Goal: Check status: Check status

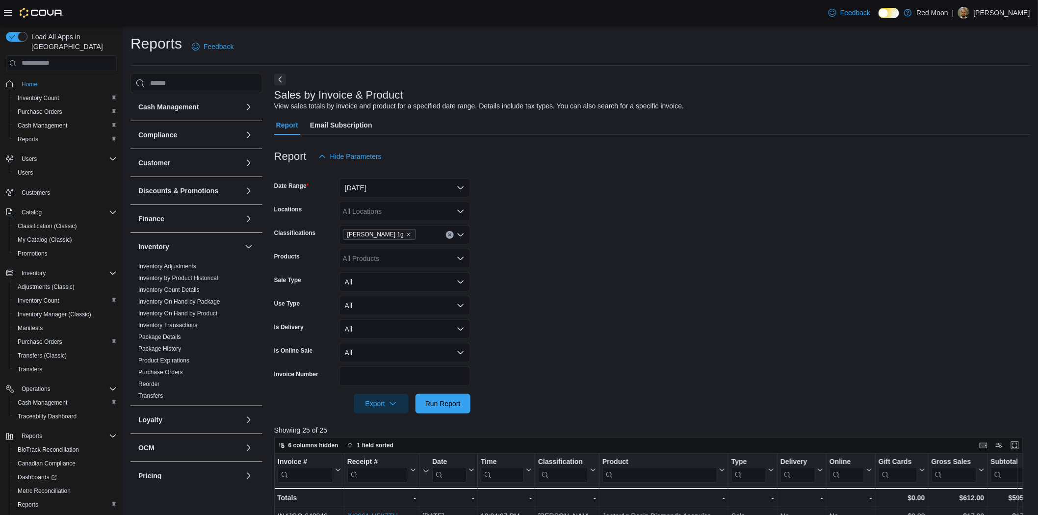
click at [448, 234] on icon "Clear input" at bounding box center [450, 235] width 4 height 4
click at [448, 190] on button "Yesterday" at bounding box center [405, 188] width 132 height 20
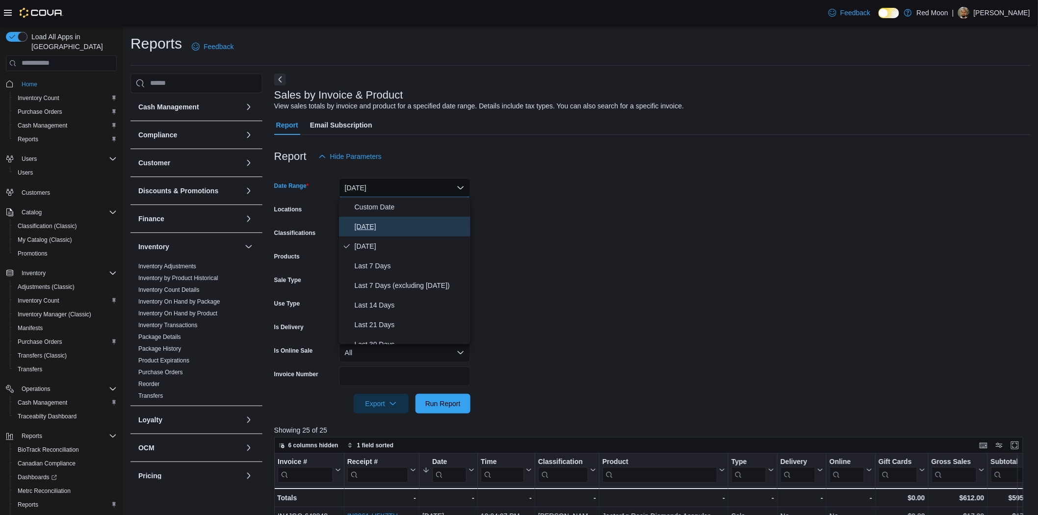
click at [405, 228] on span "Today" at bounding box center [411, 227] width 112 height 12
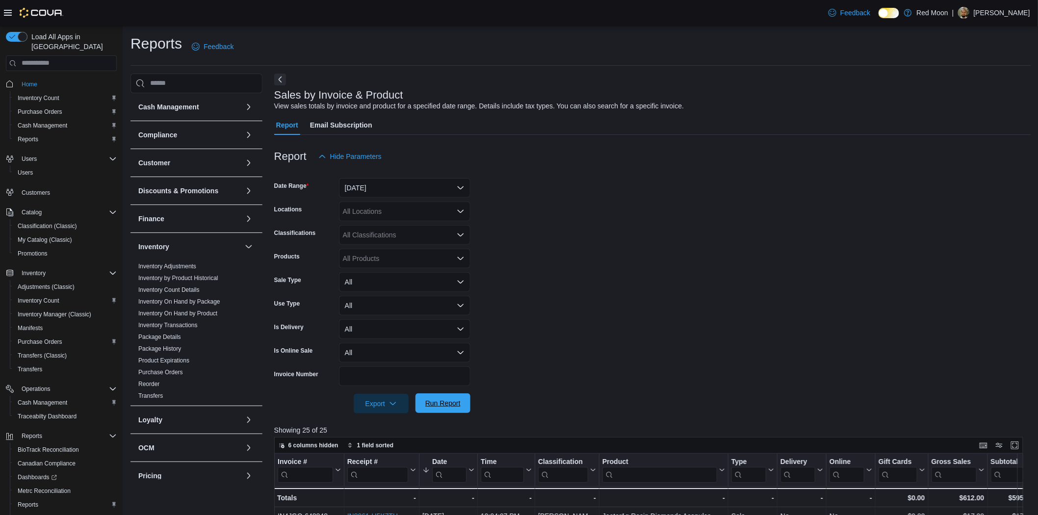
click at [440, 396] on span "Run Report" at bounding box center [443, 404] width 43 height 20
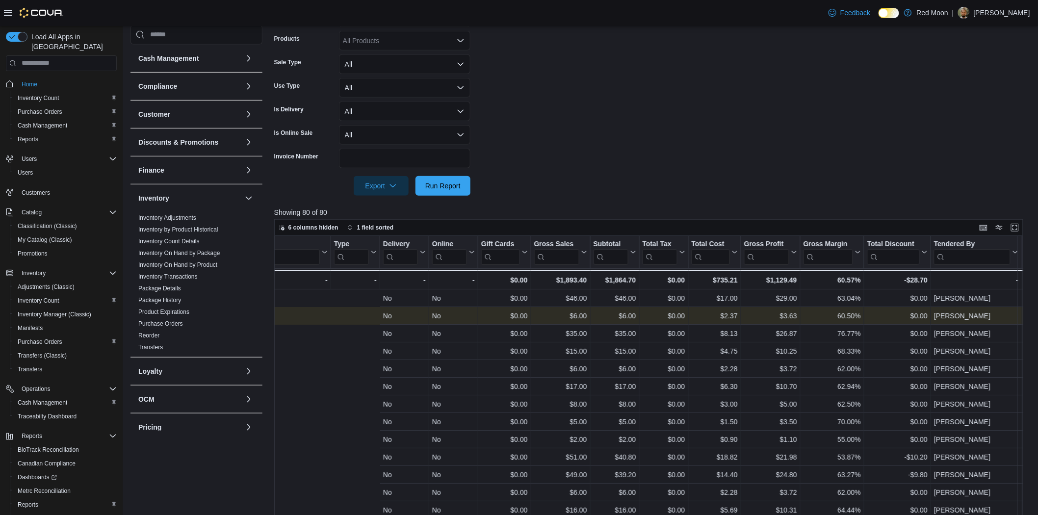
scroll to position [0, 603]
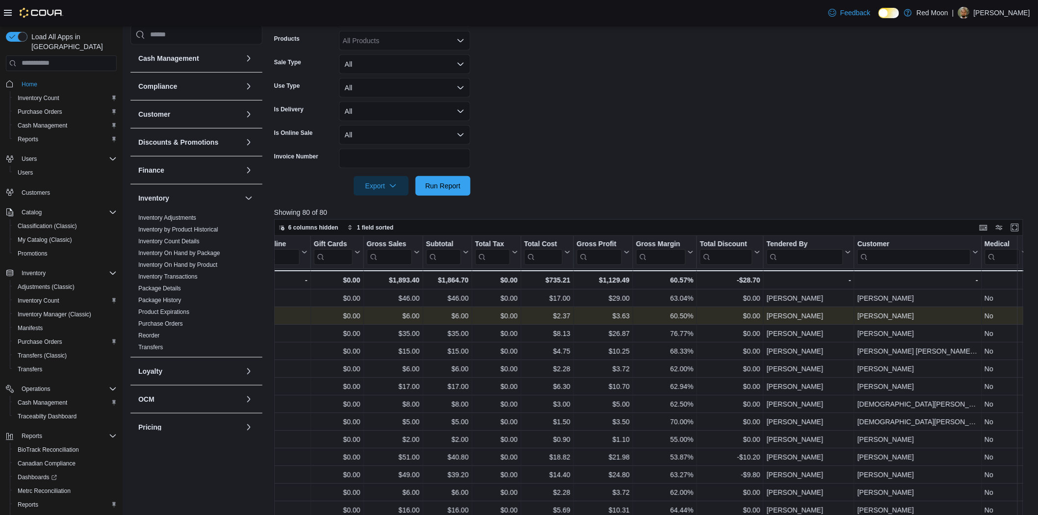
drag, startPoint x: 526, startPoint y: 318, endPoint x: 650, endPoint y: 325, distance: 124.3
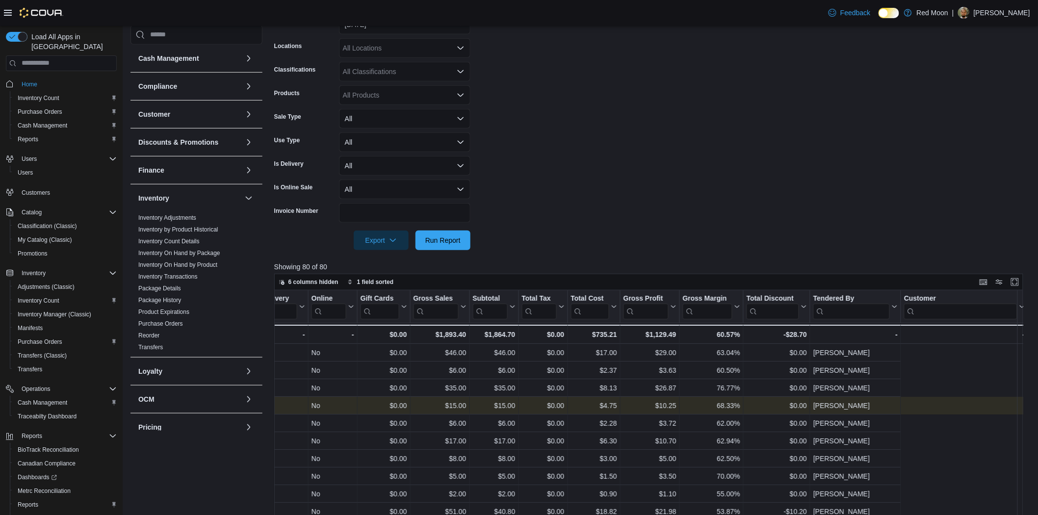
scroll to position [0, 0]
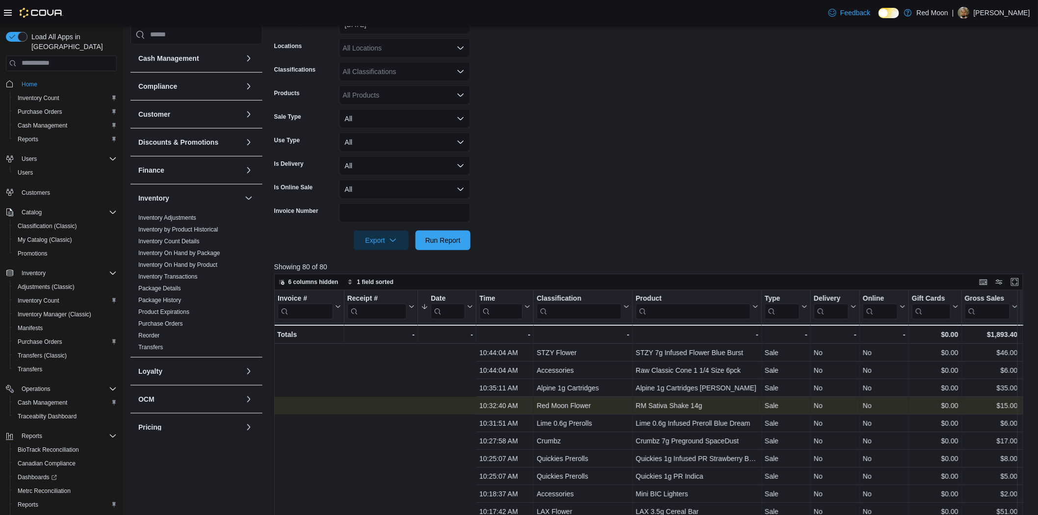
drag, startPoint x: 874, startPoint y: 405, endPoint x: 677, endPoint y: 406, distance: 197.3
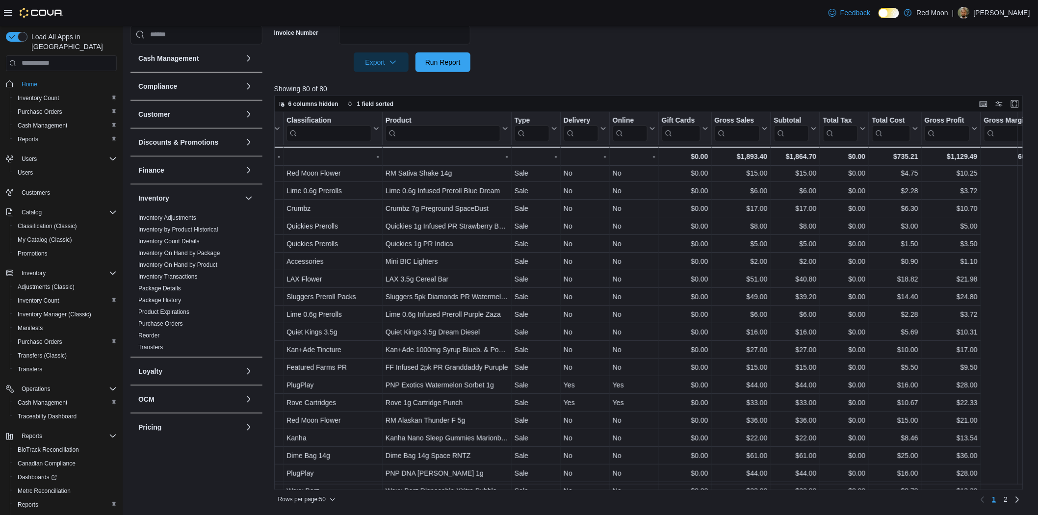
scroll to position [54, 603]
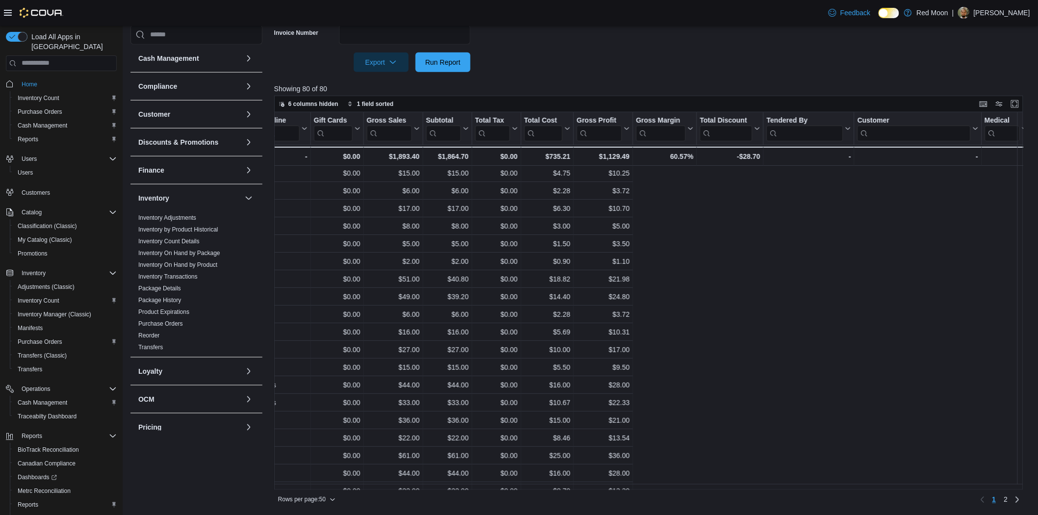
drag, startPoint x: 712, startPoint y: 293, endPoint x: 854, endPoint y: 300, distance: 141.5
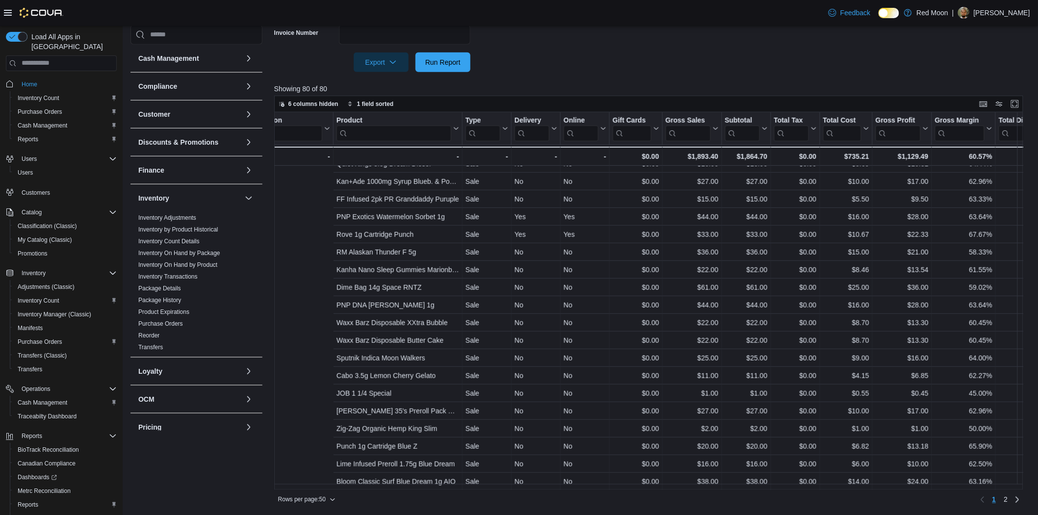
scroll to position [226, 0]
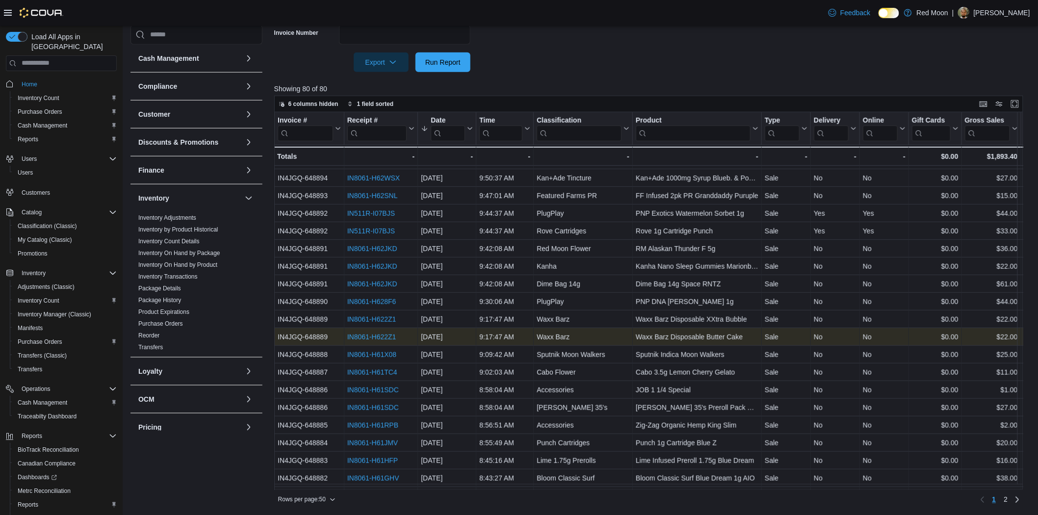
drag, startPoint x: 837, startPoint y: 327, endPoint x: 536, endPoint y: 329, distance: 300.8
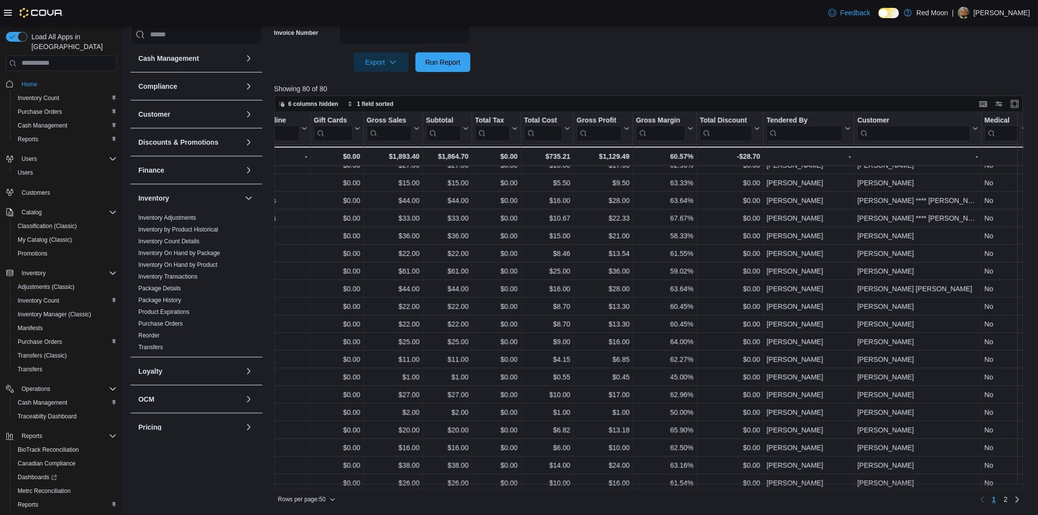
drag, startPoint x: 621, startPoint y: 336, endPoint x: 795, endPoint y: 341, distance: 174.3
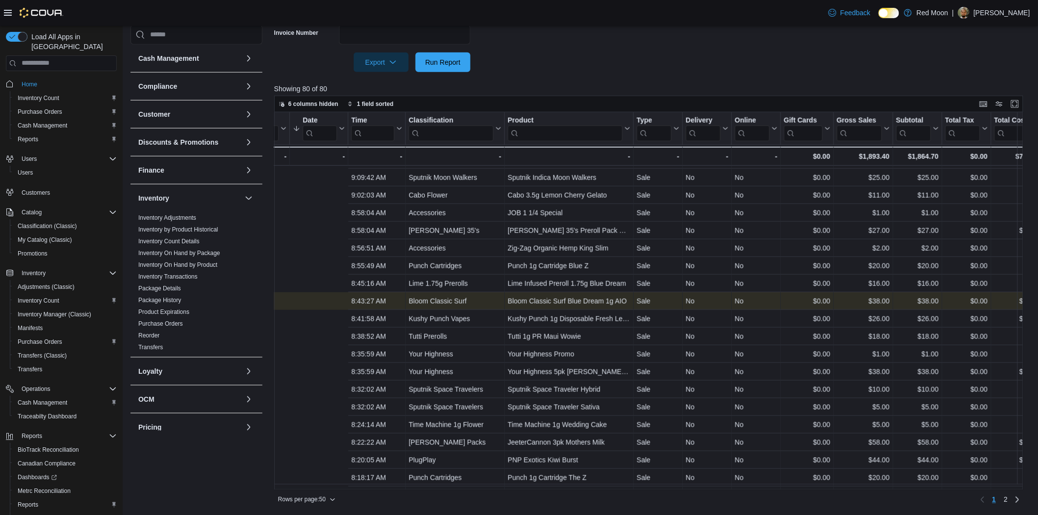
scroll to position [403, 0]
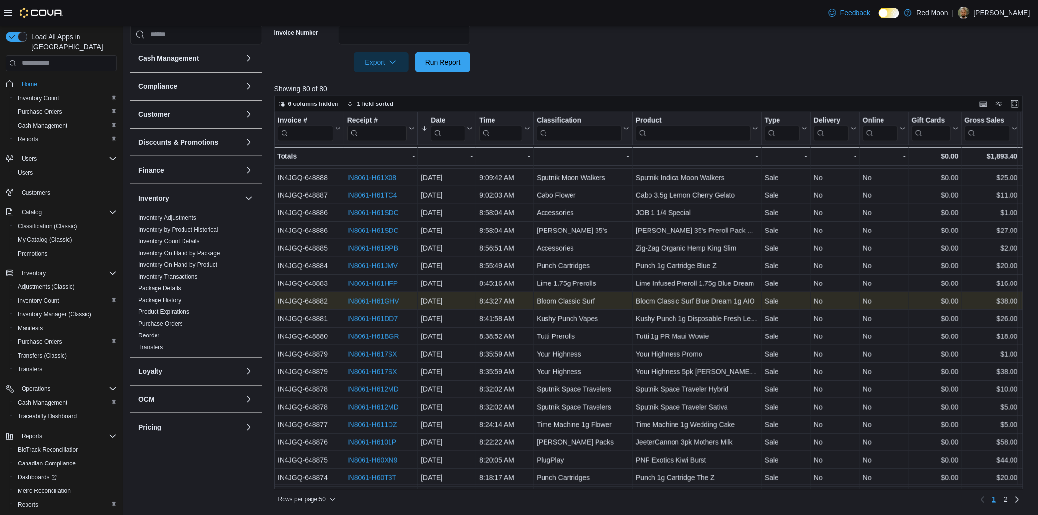
drag, startPoint x: 862, startPoint y: 302, endPoint x: 765, endPoint y: 303, distance: 97.7
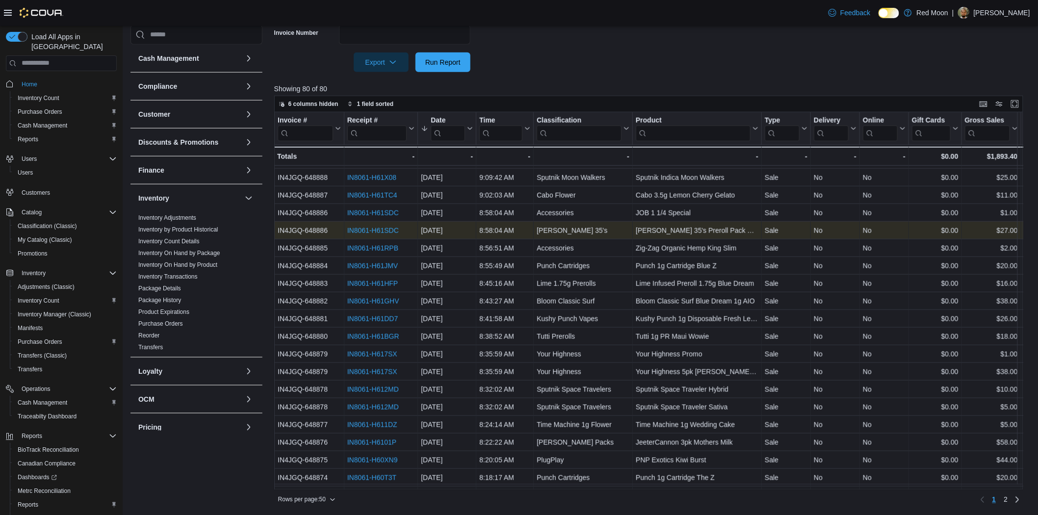
click at [415, 231] on div "IN8061-H61SDC - Receipt # URL, column 2, row 27" at bounding box center [381, 231] width 74 height 18
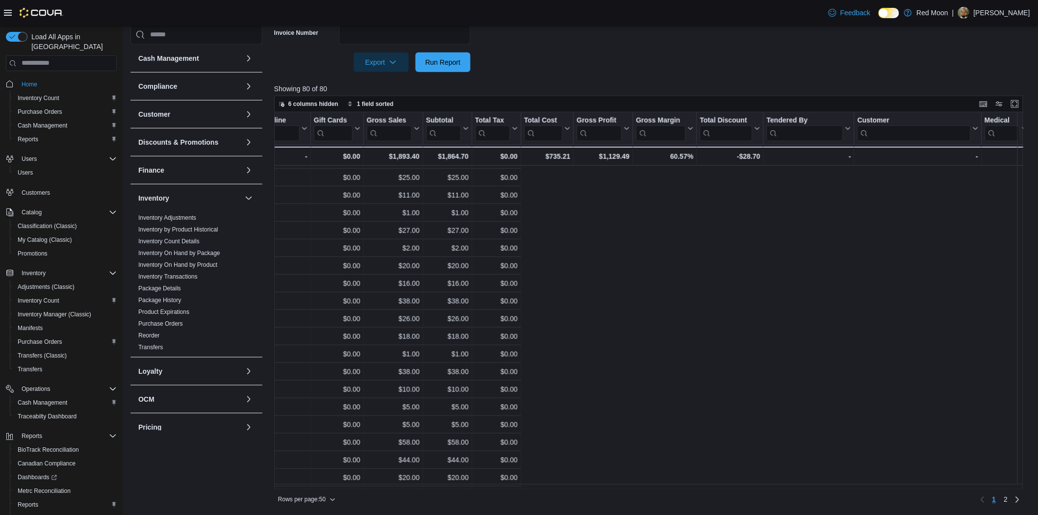
drag, startPoint x: 720, startPoint y: 328, endPoint x: 883, endPoint y: 331, distance: 162.9
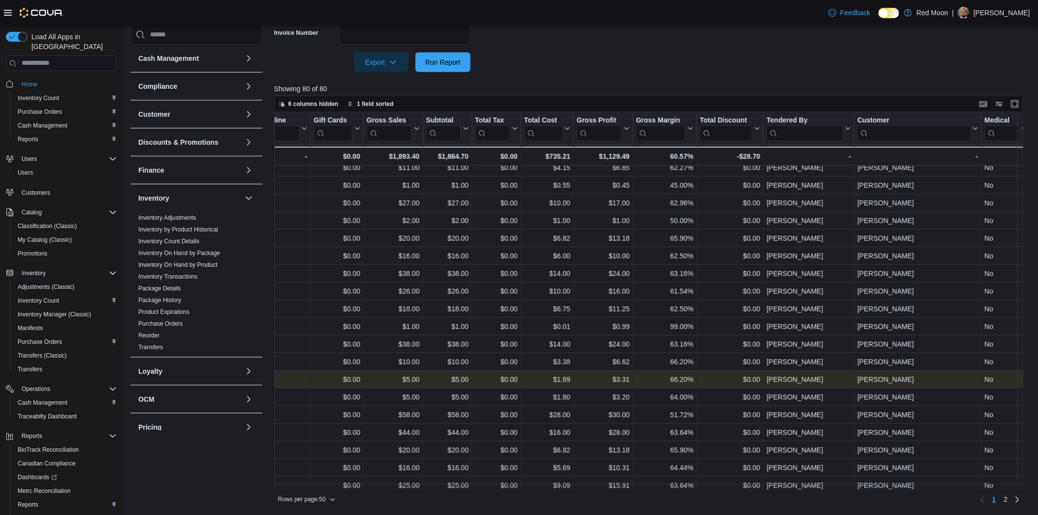
scroll to position [458, 603]
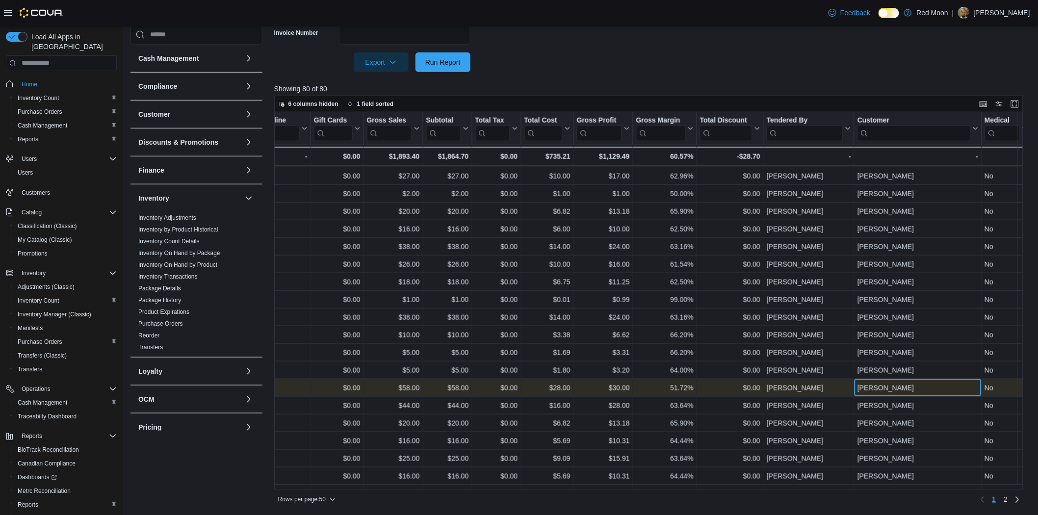
click at [925, 385] on div "Marat Harutyunyan" at bounding box center [918, 388] width 121 height 12
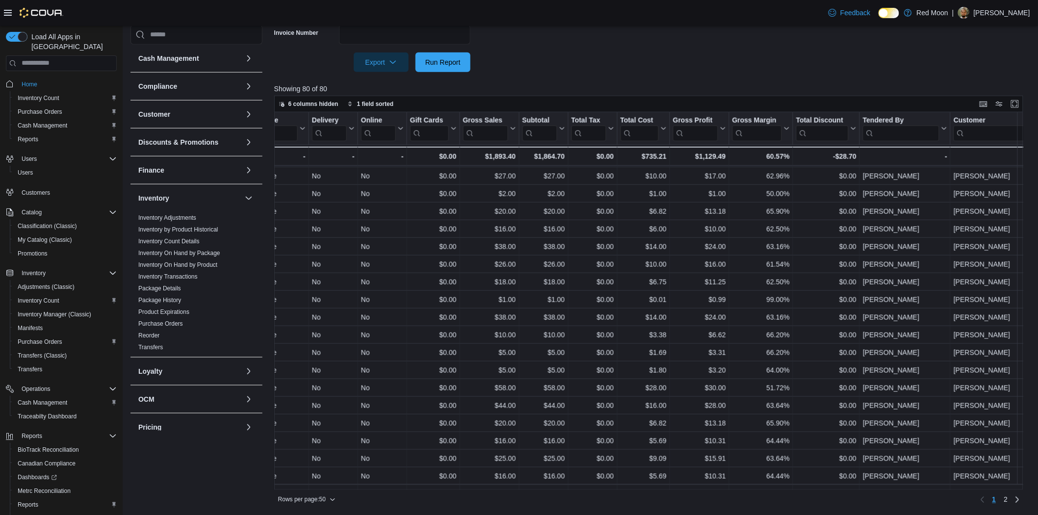
scroll to position [458, 0]
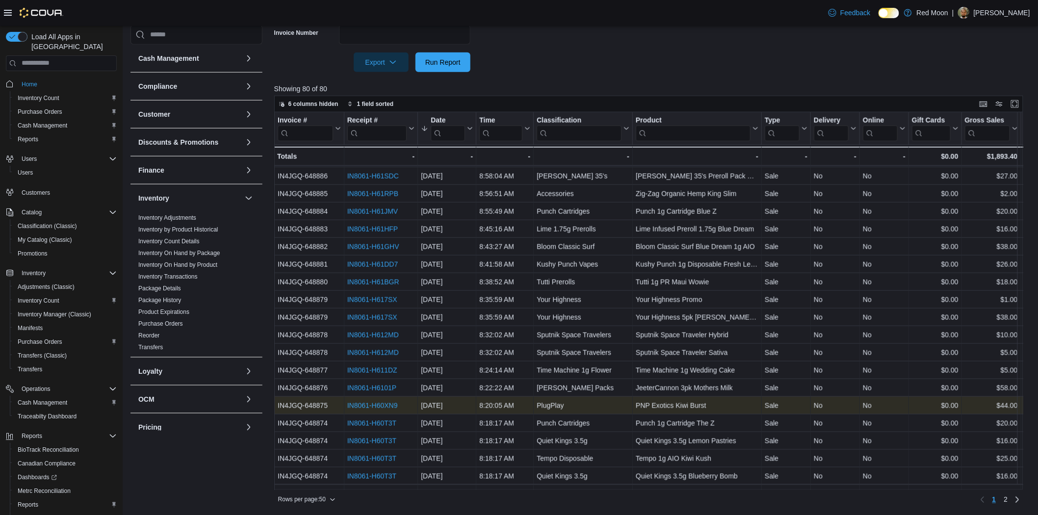
drag, startPoint x: 916, startPoint y: 399, endPoint x: 704, endPoint y: 401, distance: 212.5
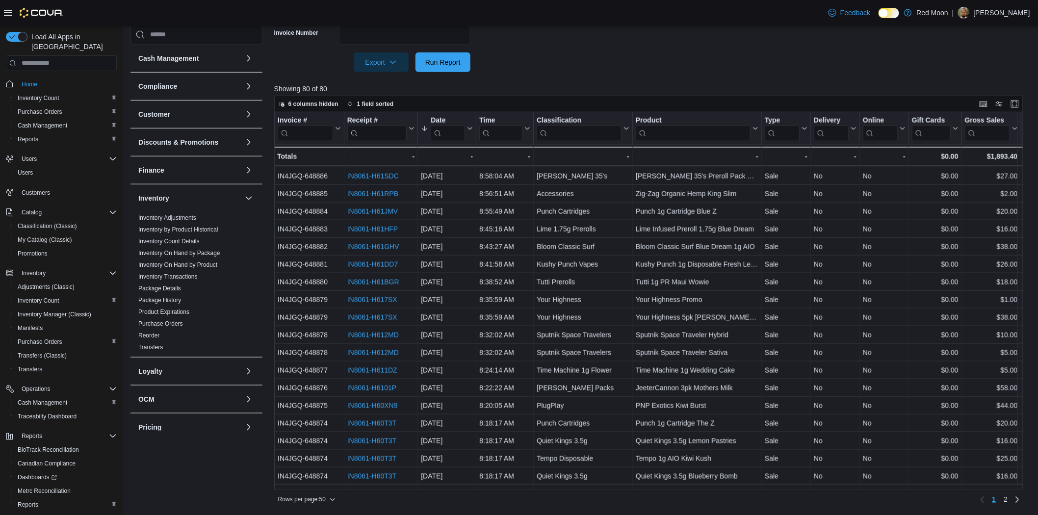
scroll to position [458, 603]
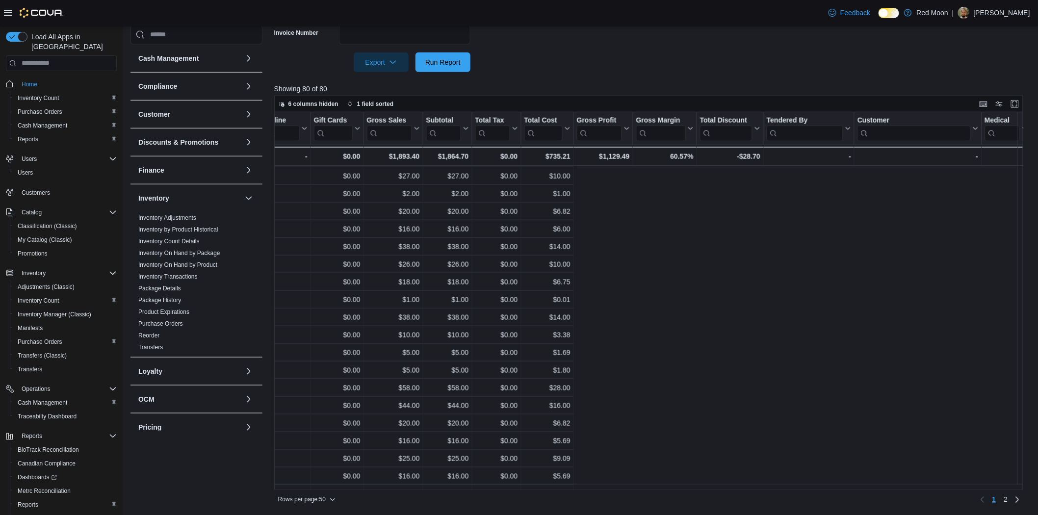
drag, startPoint x: 586, startPoint y: 410, endPoint x: 817, endPoint y: 403, distance: 230.3
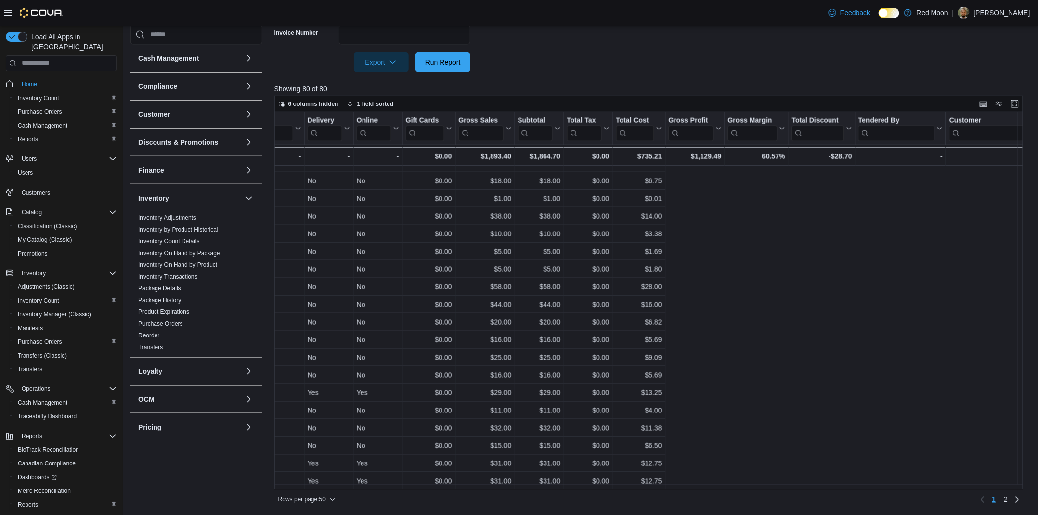
scroll to position [564, 0]
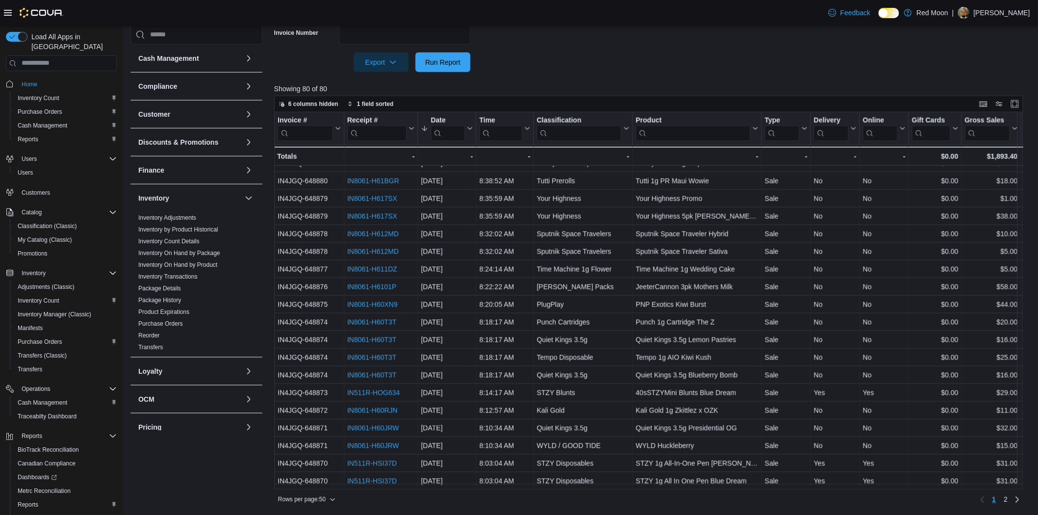
drag, startPoint x: 485, startPoint y: 428, endPoint x: 353, endPoint y: 427, distance: 131.5
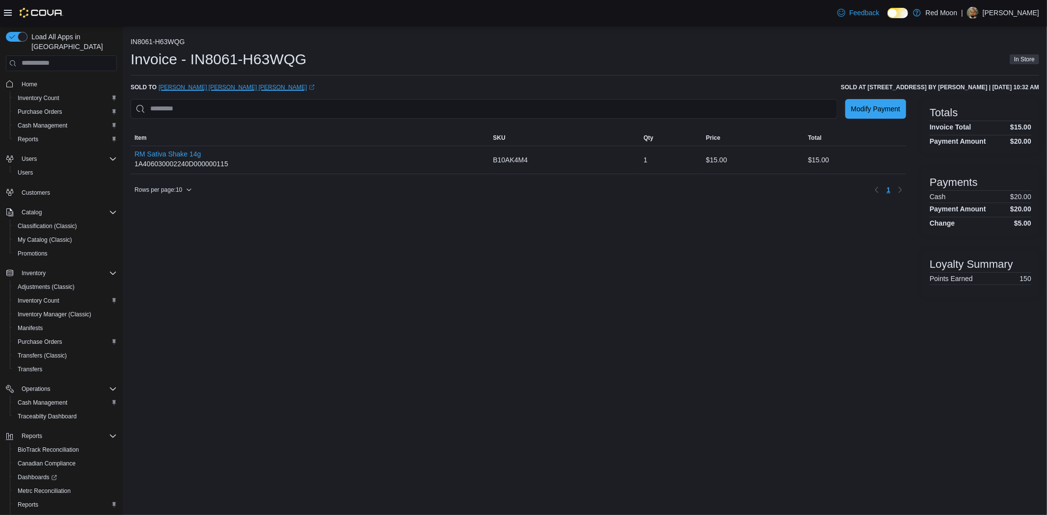
click at [244, 90] on link "Angie Carolina Fernandez Torres (opens in a new tab or window)" at bounding box center [236, 87] width 156 height 8
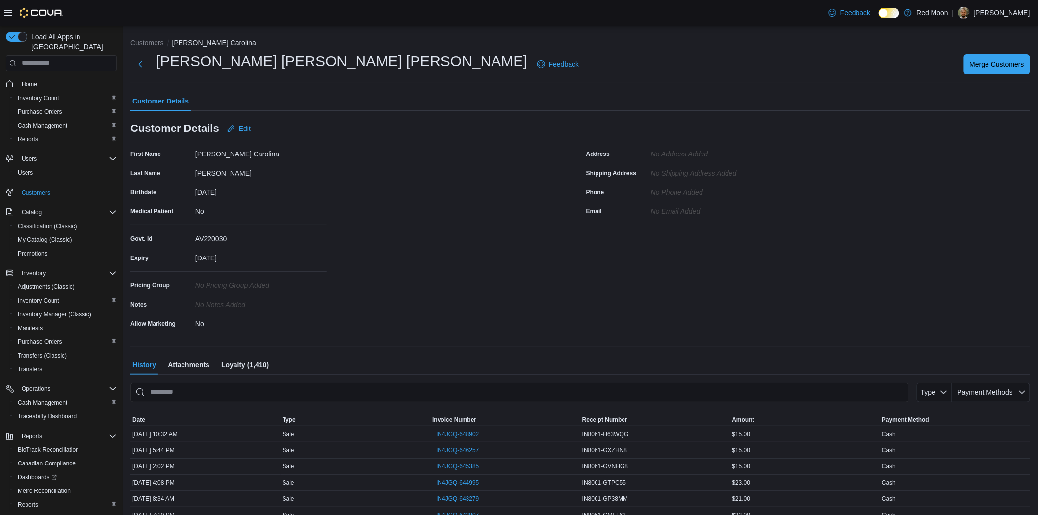
click at [193, 369] on span "Attachments" at bounding box center [189, 365] width 42 height 20
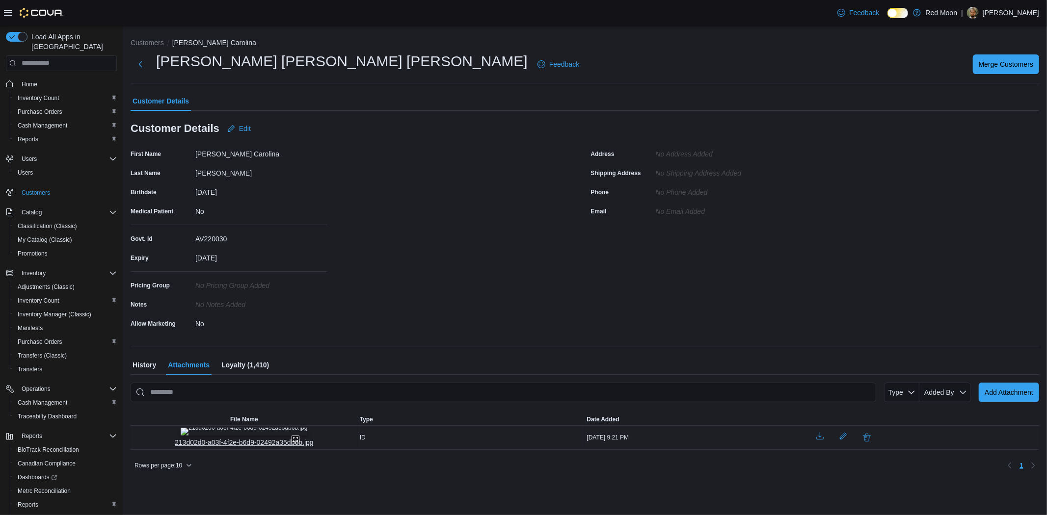
click at [229, 434] on img "213d02d0-a03f-4f2e-b6d9-02492a35db6b.jpg" at bounding box center [244, 432] width 127 height 8
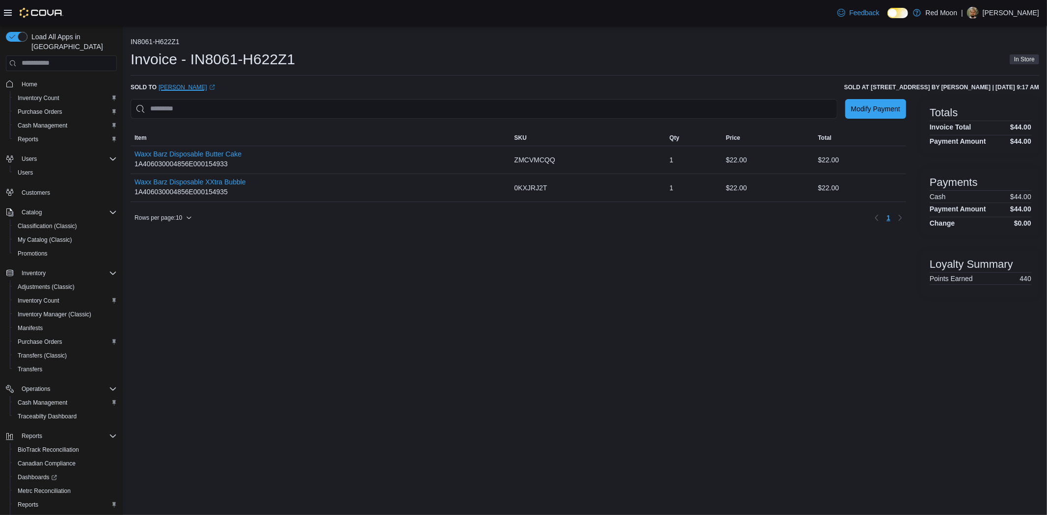
click at [197, 85] on link "Laura Gonzalezguardado (opens in a new tab or window)" at bounding box center [186, 87] width 56 height 8
click at [185, 86] on link "Mariah Bunk (opens in a new tab or window)" at bounding box center [186, 87] width 56 height 8
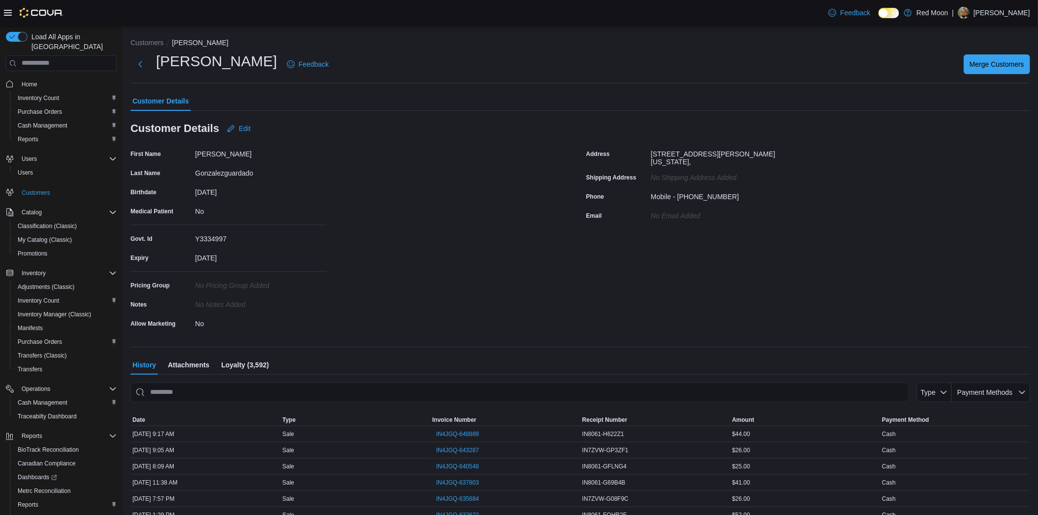
click at [169, 372] on span "Attachments" at bounding box center [189, 365] width 42 height 20
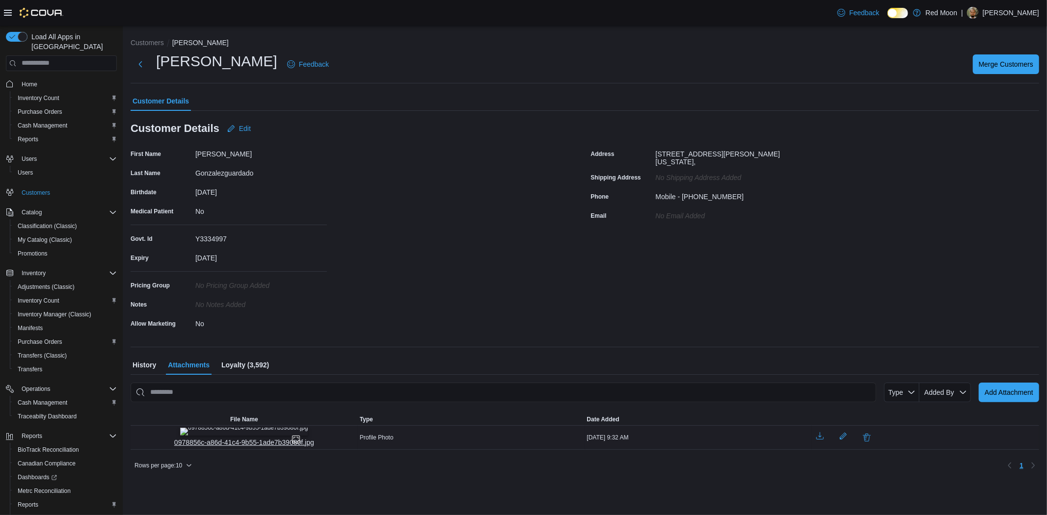
click at [229, 436] on img "0978856c-a86d-41c4-9b55-1ade7b39080f.jpg" at bounding box center [244, 432] width 128 height 8
click at [229, 431] on img "0978856c-a86d-41c4-9b55-1ade7b39080f.jpg" at bounding box center [244, 432] width 128 height 8
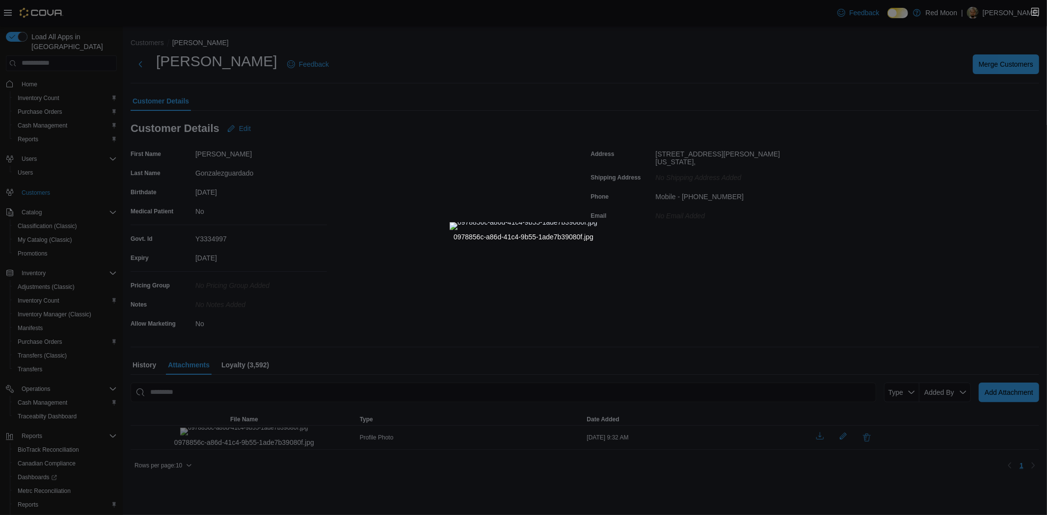
drag, startPoint x: 229, startPoint y: 431, endPoint x: 205, endPoint y: 423, distance: 25.1
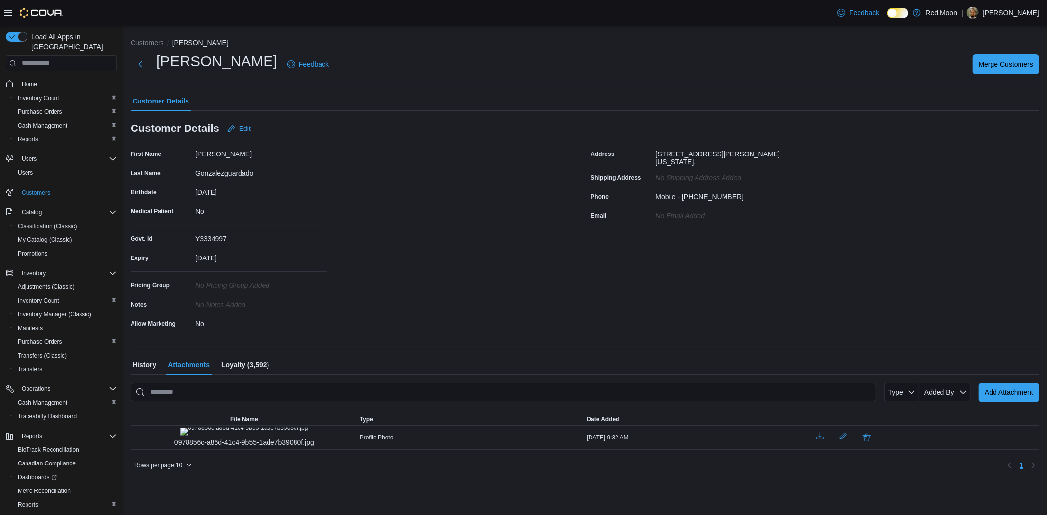
click at [218, 175] on div "Gonzalezguardado" at bounding box center [261, 171] width 132 height 12
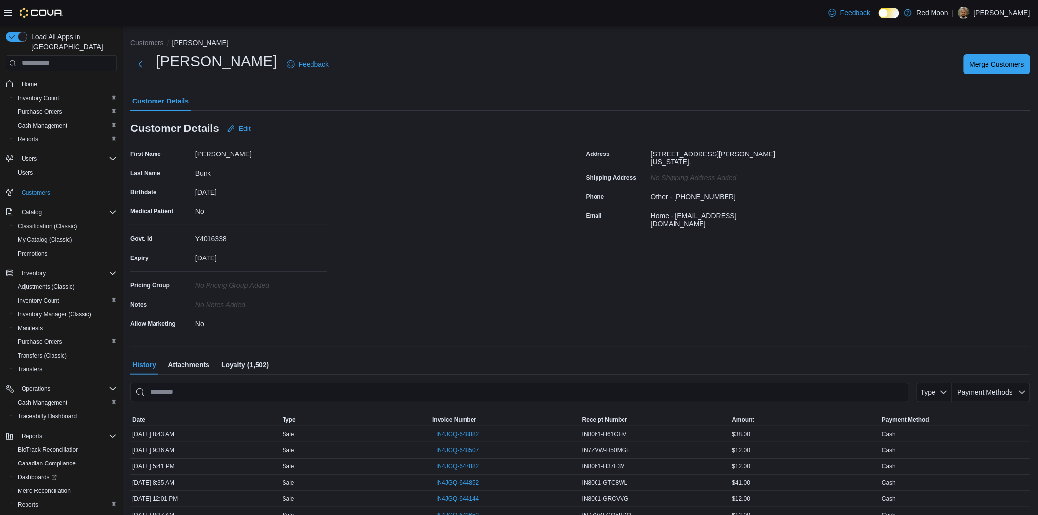
click at [188, 361] on span "Attachments" at bounding box center [189, 365] width 42 height 20
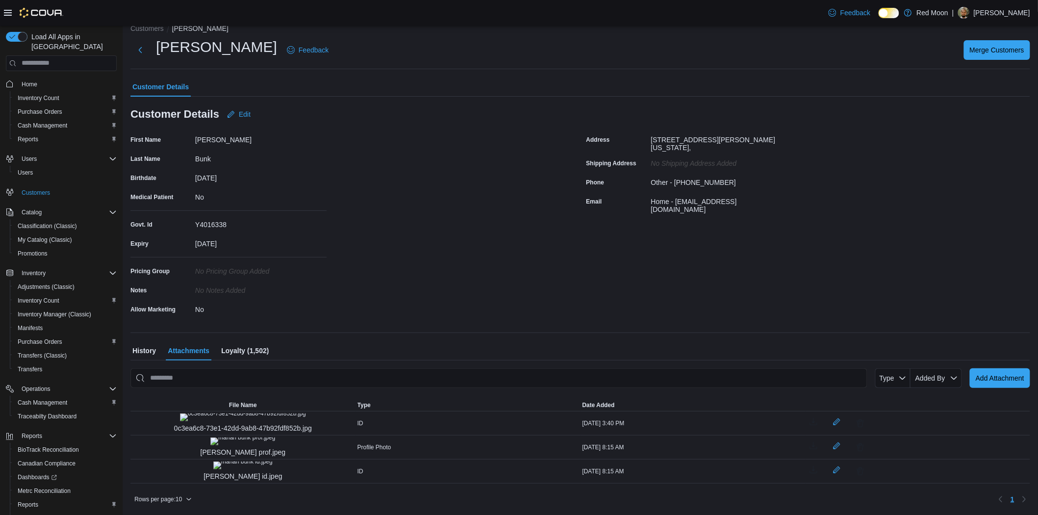
scroll to position [150, 0]
click at [249, 414] on img "0c3ea6c8-73e1-42dd-9ab8-47b92fdf852b.jpg" at bounding box center [243, 418] width 126 height 8
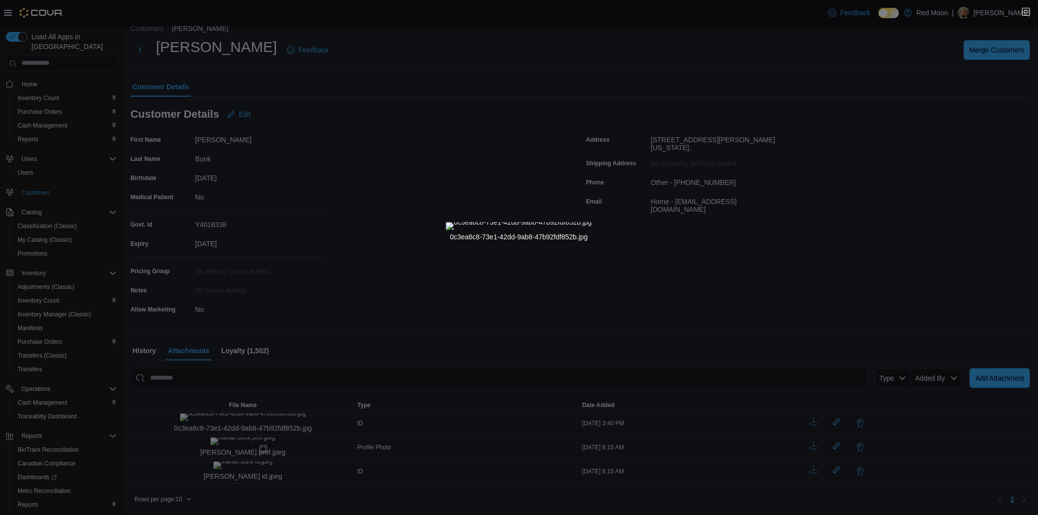
click at [245, 438] on img "mariah bunk prof.jpeg" at bounding box center [243, 442] width 65 height 8
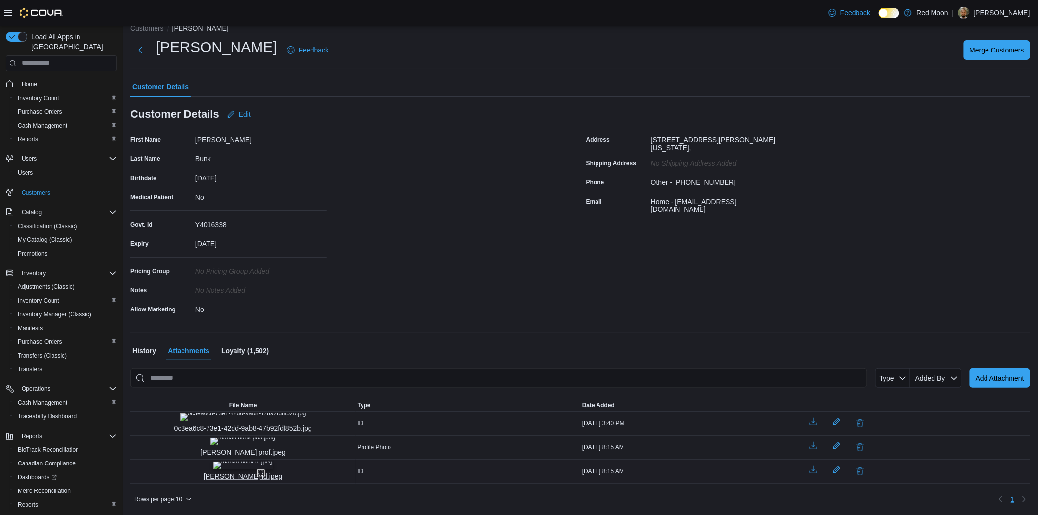
click at [250, 462] on img "mariah bunk id.jpeg" at bounding box center [242, 466] width 59 height 8
click at [241, 414] on img "0c3ea6c8-73e1-42dd-9ab8-47b92fdf852b.jpg" at bounding box center [243, 418] width 126 height 8
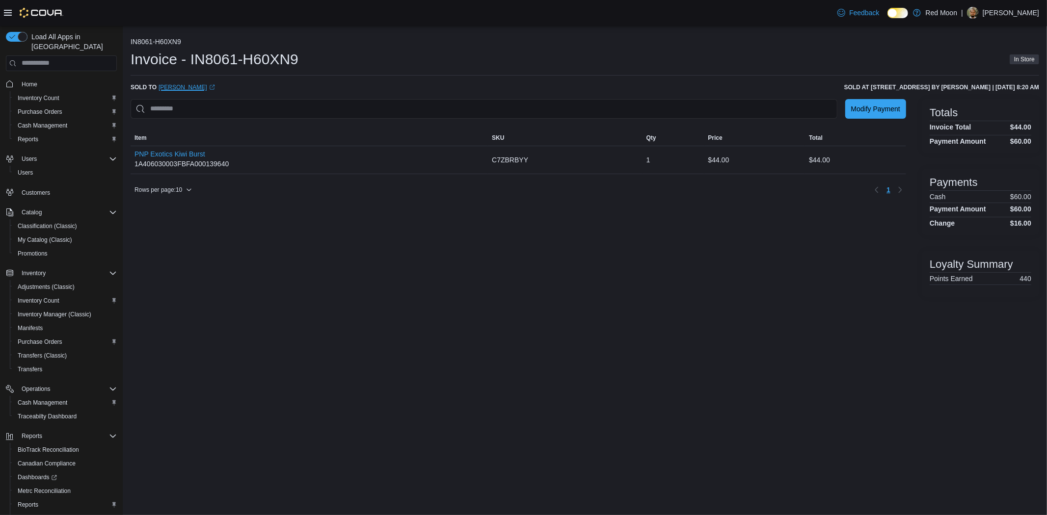
click at [201, 90] on link "[PERSON_NAME] (opens in a new tab or window)" at bounding box center [186, 87] width 56 height 8
click at [172, 83] on link "[PERSON_NAME] (opens in a new tab or window)" at bounding box center [186, 87] width 56 height 8
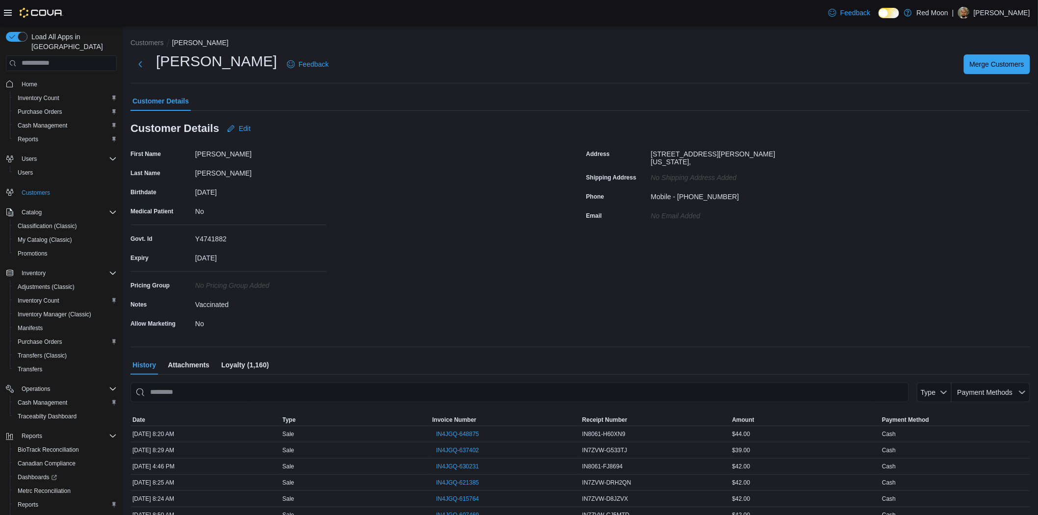
click at [194, 370] on span "Attachments" at bounding box center [189, 365] width 42 height 20
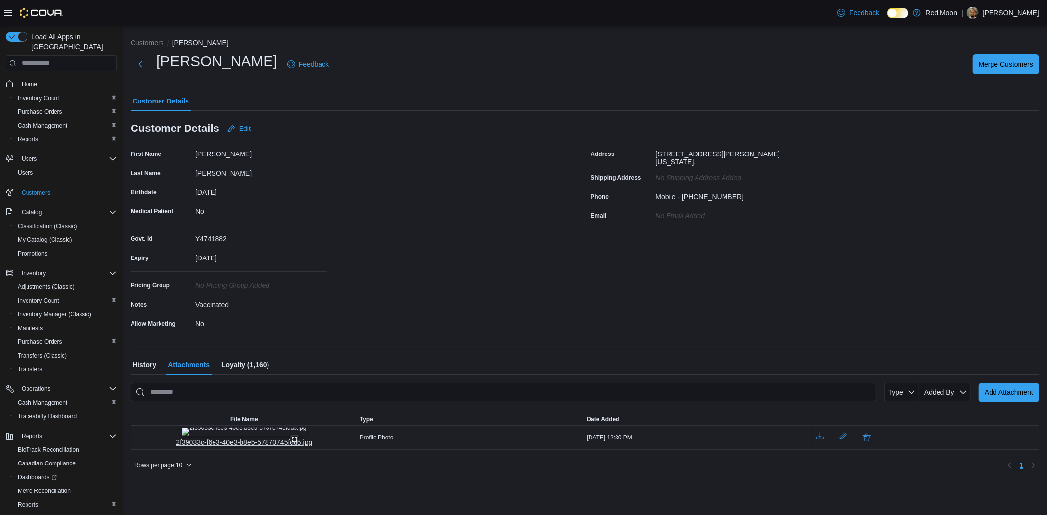
click at [231, 436] on img "2f39033c-f6e3-40e3-b8e5-57870745fdd5.jpg" at bounding box center [244, 432] width 125 height 8
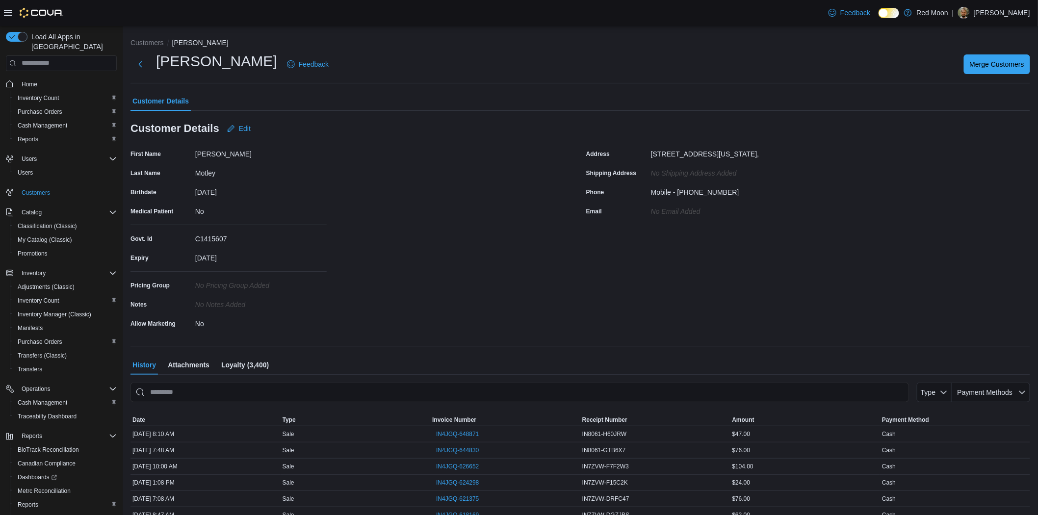
click at [192, 345] on div "Customers [PERSON_NAME] Feedback Merge Customers Customer Details Customer Deta…" at bounding box center [581, 325] width 900 height 574
drag, startPoint x: 189, startPoint y: 352, endPoint x: 189, endPoint y: 364, distance: 11.3
click at [189, 353] on div "Customers [PERSON_NAME] Feedback Merge Customers Customer Details Customer Deta…" at bounding box center [581, 325] width 900 height 574
click at [189, 364] on span "Attachments" at bounding box center [189, 365] width 42 height 20
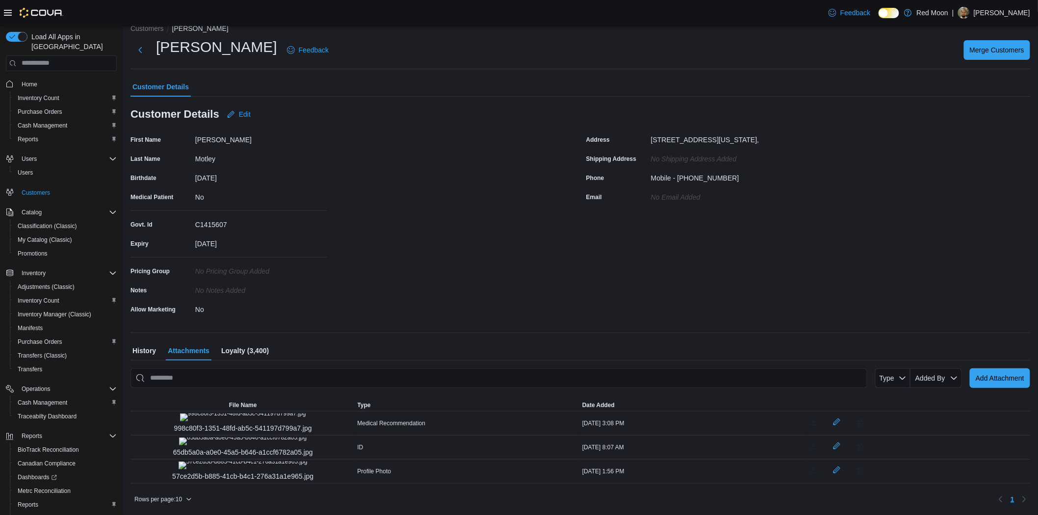
scroll to position [101, 0]
click at [235, 414] on img "998c80f3-1351-48fd-ab5c-541197d799a7.jpg" at bounding box center [243, 418] width 126 height 8
click at [239, 438] on img "65db5a0a-a0e0-45a5-b646-a1ccf6782a05.jpg" at bounding box center [243, 442] width 128 height 8
click at [234, 462] on img "57ce2d5b-b885-41cb-b4c1-276a31a1e965.jpg" at bounding box center [243, 466] width 129 height 8
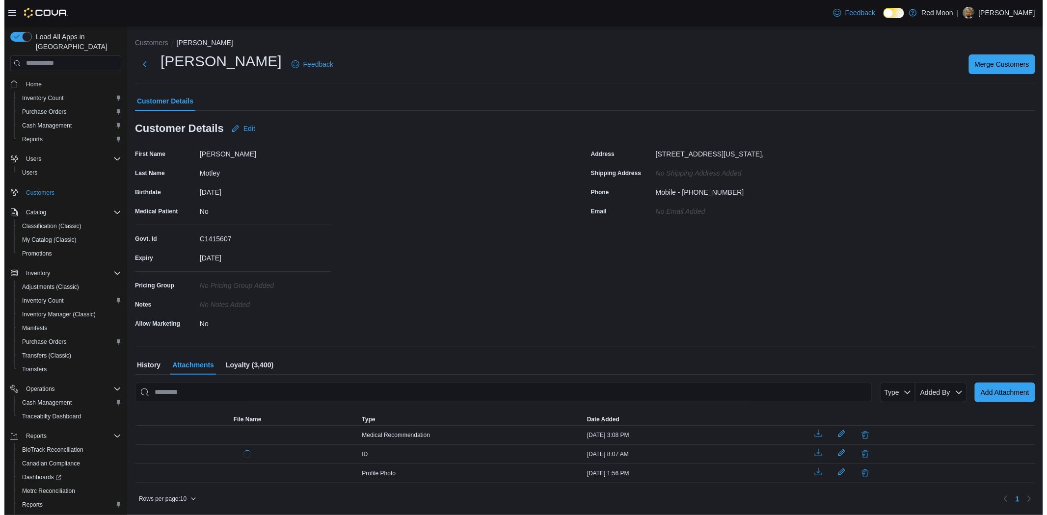
scroll to position [0, 0]
